Goal: Find specific page/section: Find specific page/section

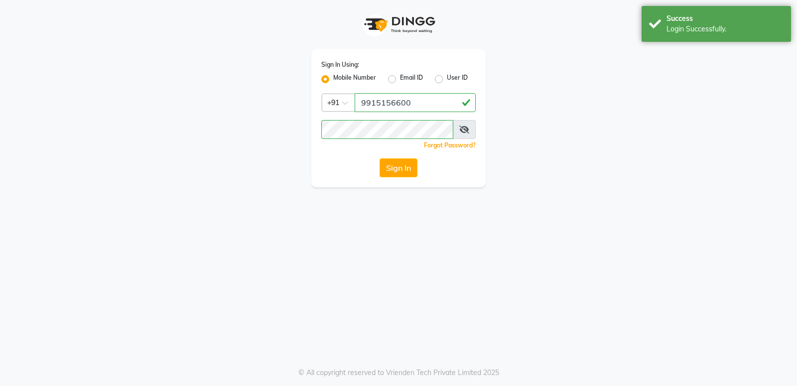
select select "service"
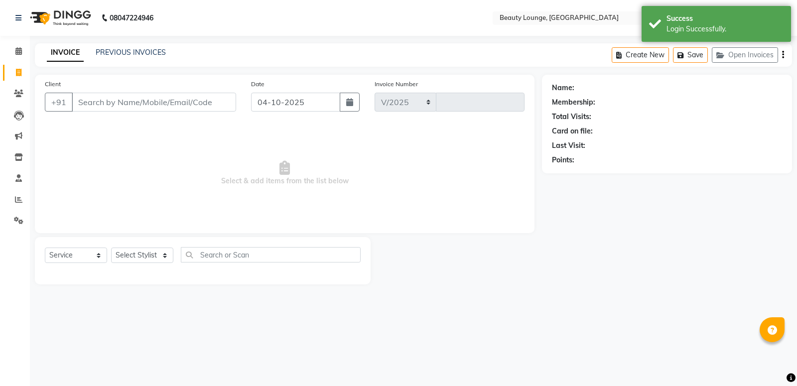
select select "en"
select select "649"
type input "0965"
click at [20, 48] on icon at bounding box center [18, 50] width 6 height 7
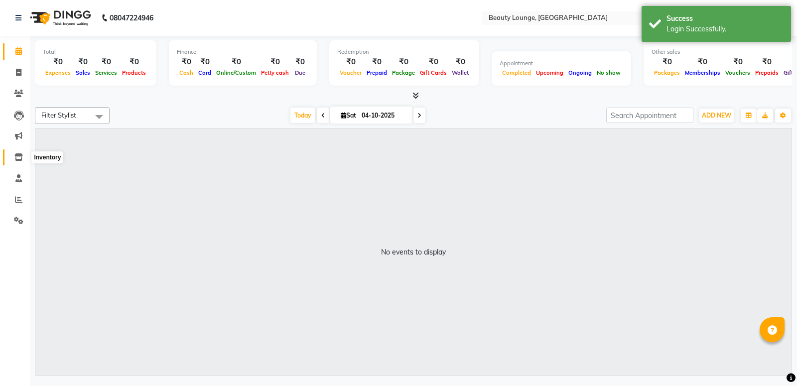
click at [18, 157] on icon at bounding box center [18, 156] width 8 height 7
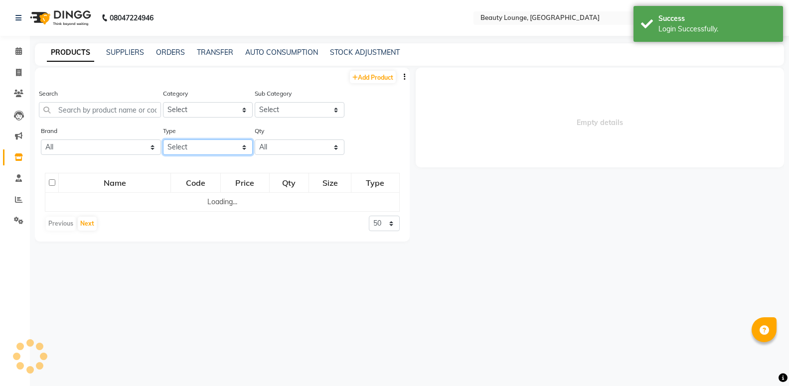
click at [208, 147] on select "Select Both Retail Consumable" at bounding box center [208, 146] width 90 height 15
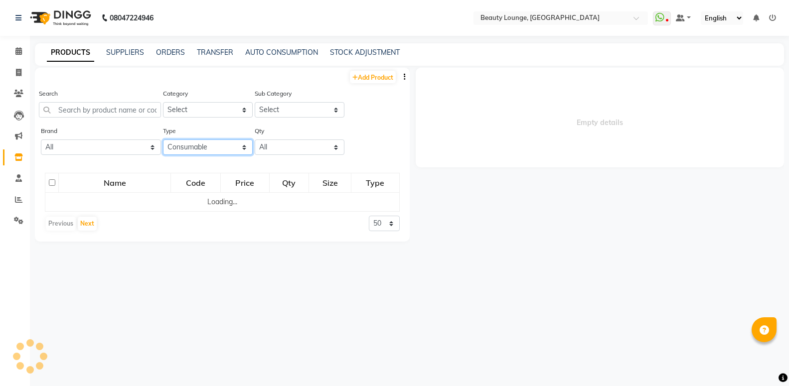
click option "Consumable" at bounding box center [0, 0] width 0 height 0
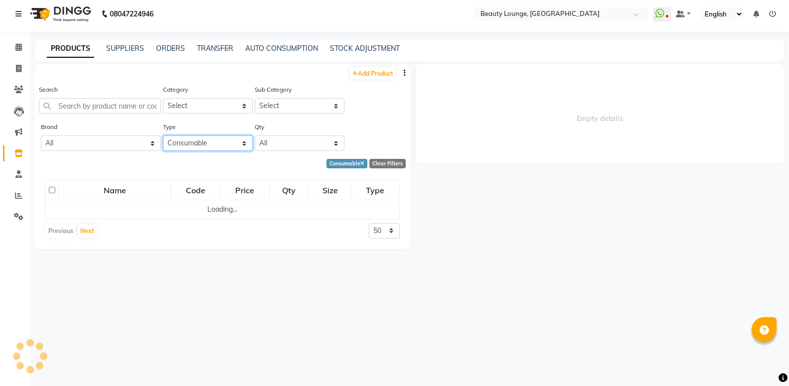
scroll to position [6, 0]
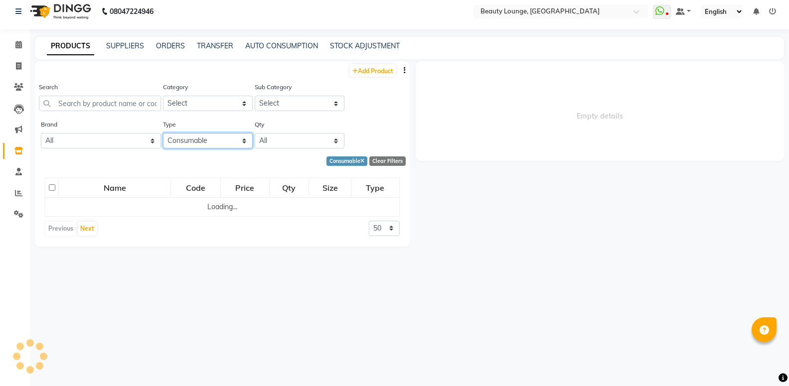
click at [163, 133] on select "Select Both Retail Consumable" at bounding box center [208, 140] width 90 height 15
click option "Retail" at bounding box center [0, 0] width 0 height 0
click at [163, 133] on select "Select Both Retail Consumable" at bounding box center [208, 140] width 90 height 15
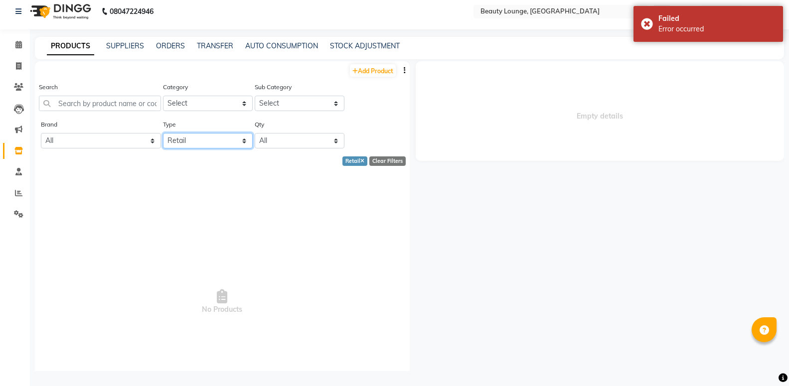
select select "C"
click option "Consumable" at bounding box center [0, 0] width 0 height 0
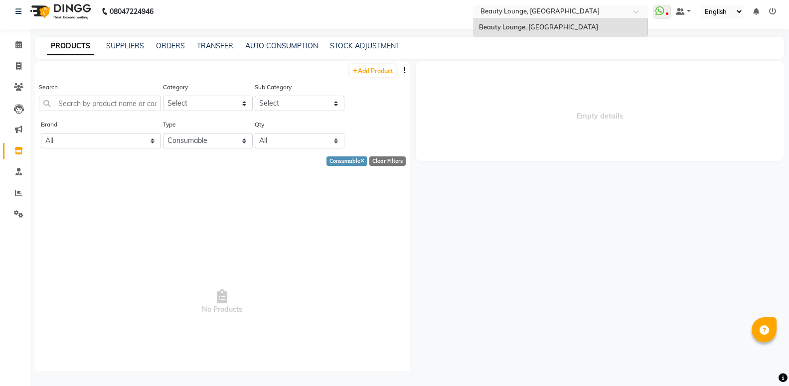
drag, startPoint x: 582, startPoint y: 14, endPoint x: 585, endPoint y: 22, distance: 8.5
click at [582, 15] on input "text" at bounding box center [550, 12] width 144 height 10
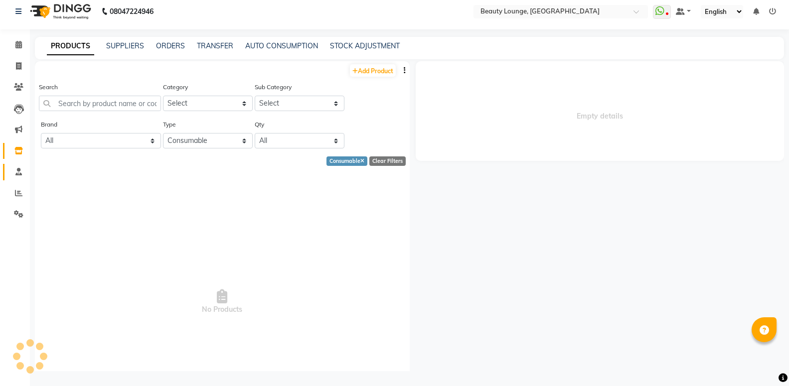
click at [24, 171] on span at bounding box center [18, 171] width 17 height 11
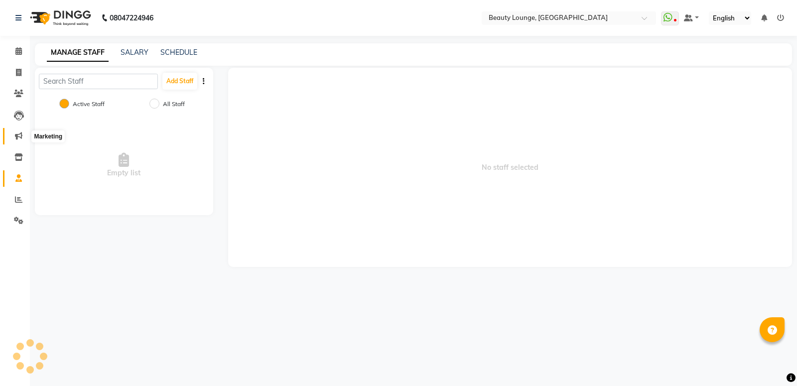
drag, startPoint x: 21, startPoint y: 134, endPoint x: 17, endPoint y: 143, distance: 10.5
click at [17, 142] on link "Marketing" at bounding box center [15, 136] width 24 height 16
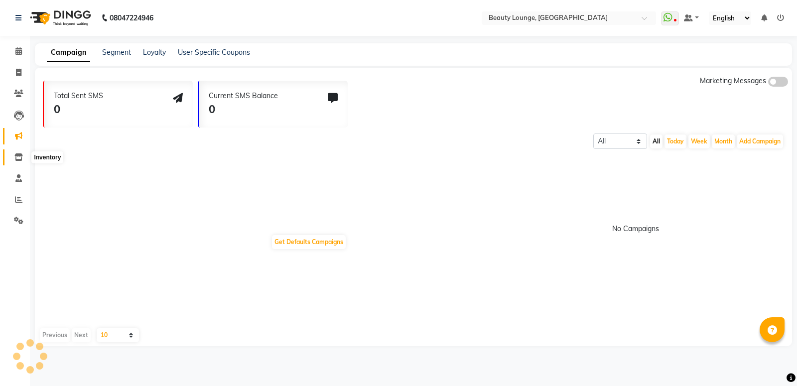
click at [14, 158] on span at bounding box center [18, 157] width 17 height 11
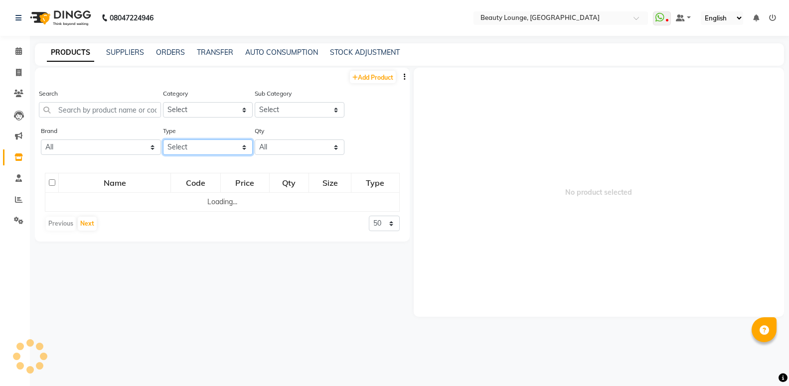
select select "C"
click option "Consumable" at bounding box center [0, 0] width 0 height 0
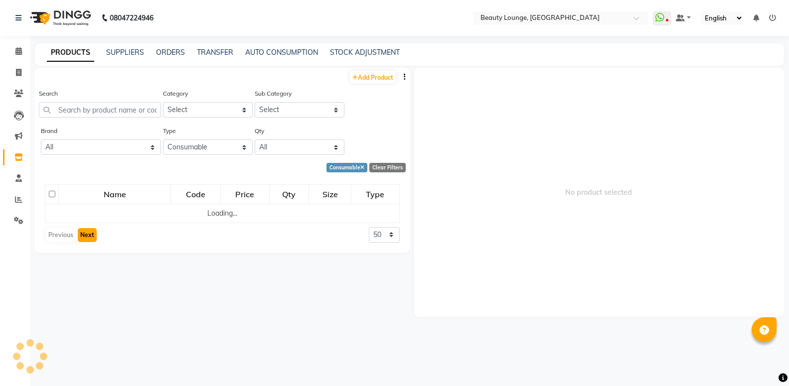
click at [85, 231] on button "Next" at bounding box center [87, 235] width 19 height 14
click at [20, 68] on span at bounding box center [18, 72] width 17 height 11
select select "service"
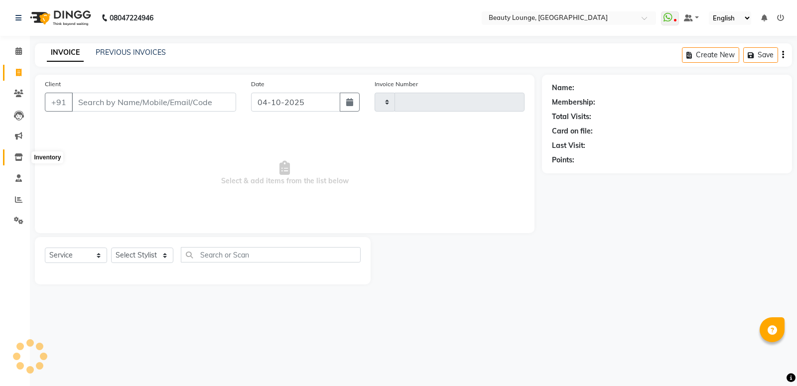
click at [20, 156] on icon at bounding box center [18, 156] width 8 height 7
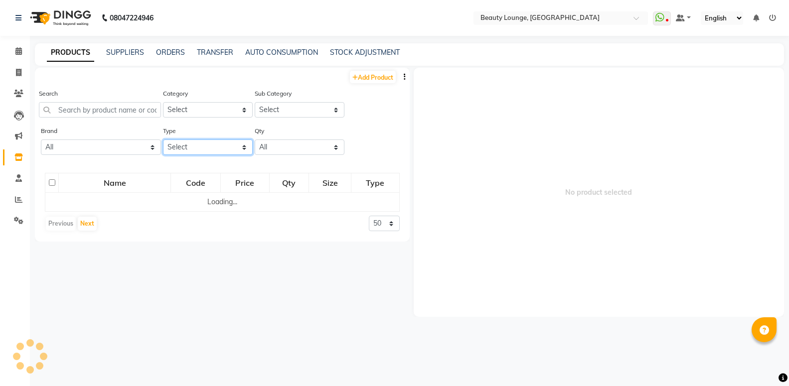
click at [163, 139] on select "Select Both Retail Consumable" at bounding box center [208, 146] width 90 height 15
select select "C"
click option "Consumable" at bounding box center [0, 0] width 0 height 0
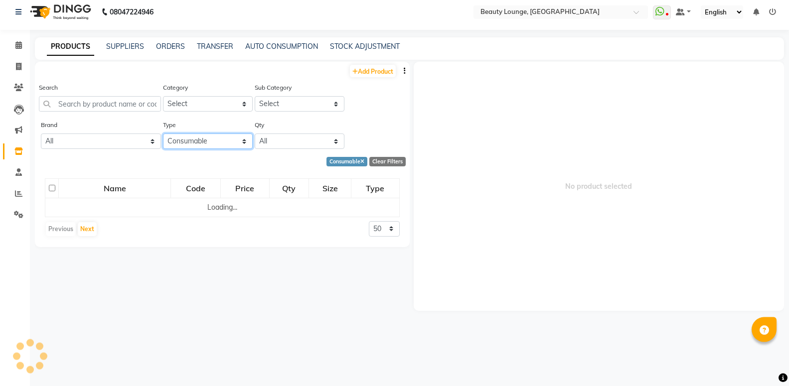
scroll to position [6, 0]
